Goal: Find specific page/section: Find specific page/section

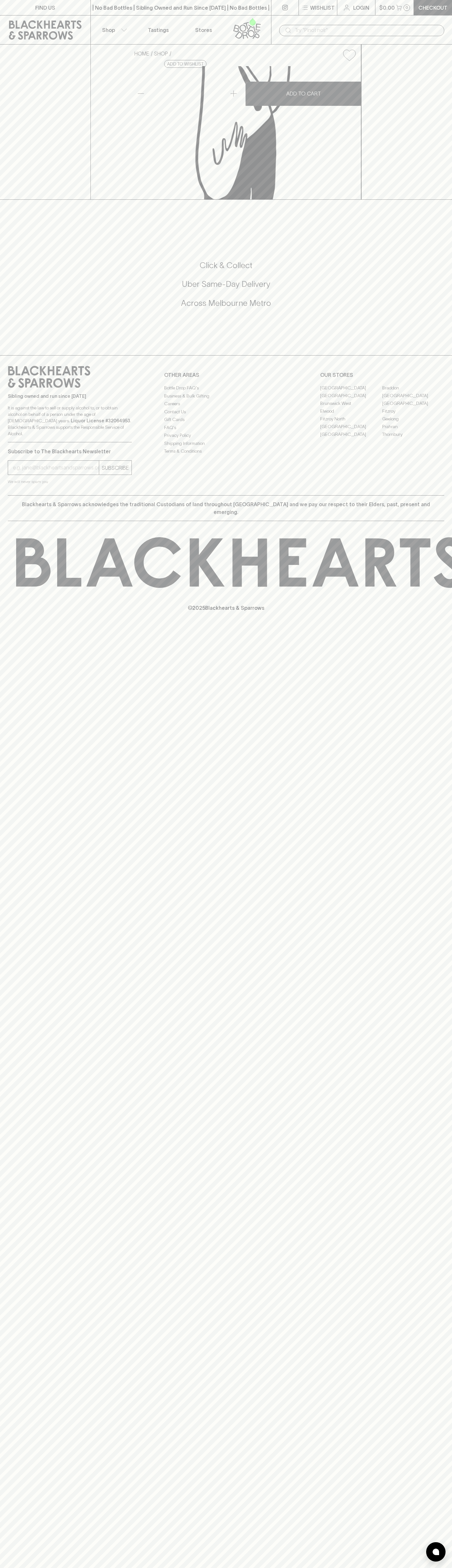
click at [180, 24] on link "Tastings" at bounding box center [158, 29] width 45 height 29
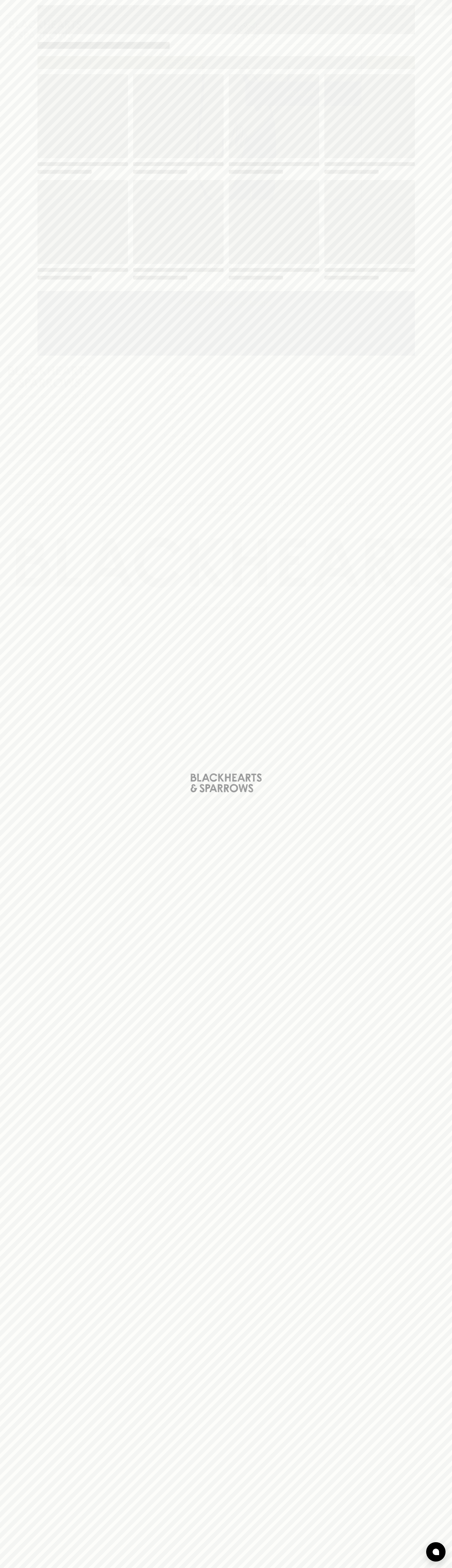
click at [116, 1567] on html "FIND US | No Bad Bottles | Sibling Owned and Run Since [DATE] | No Bad Bottles …" at bounding box center [226, 784] width 452 height 1568
click at [5, 90] on div "Loading" at bounding box center [226, 784] width 452 height 1568
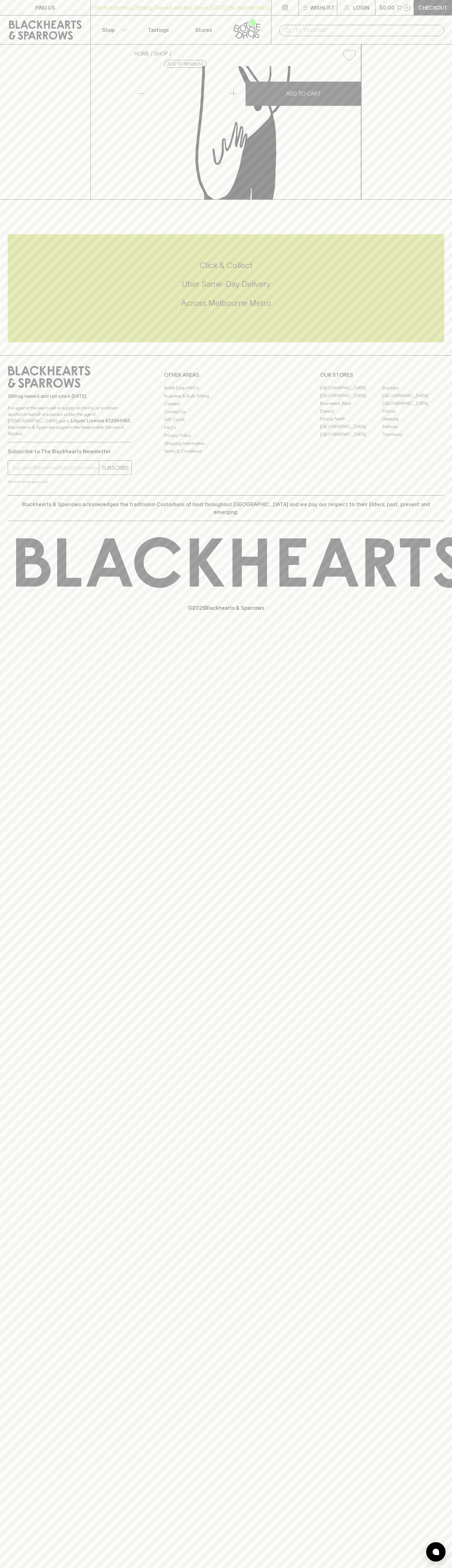
click at [351, 422] on link "Fitzroy North" at bounding box center [351, 419] width 62 height 8
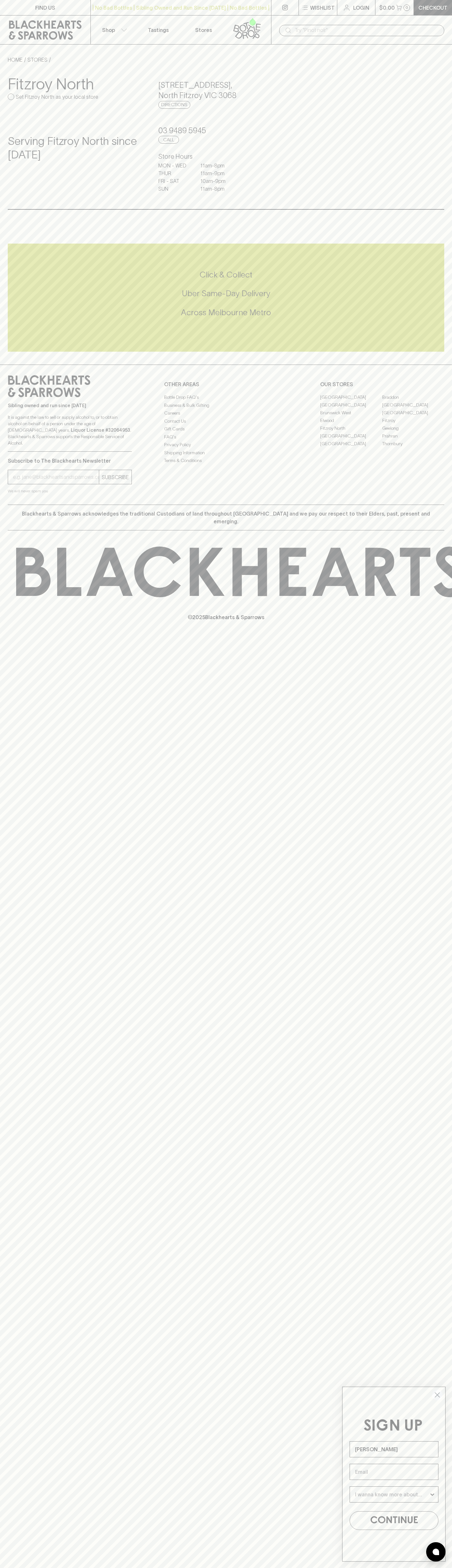
type input "[PERSON_NAME]"
